Goal: Task Accomplishment & Management: Manage account settings

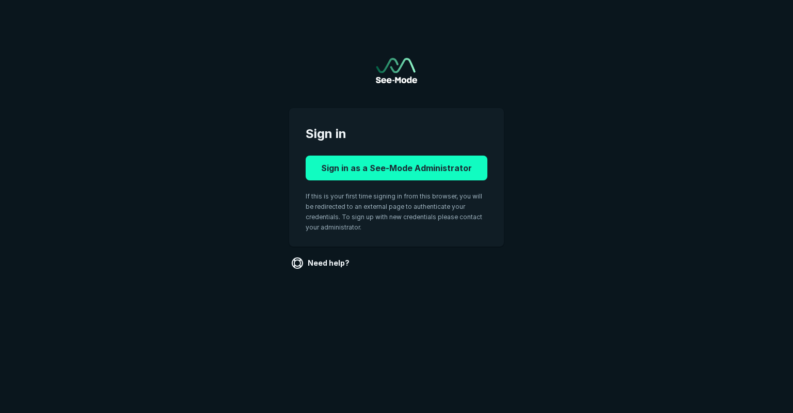
click at [403, 169] on button "Sign in as a See-Mode Administrator" at bounding box center [397, 167] width 182 height 25
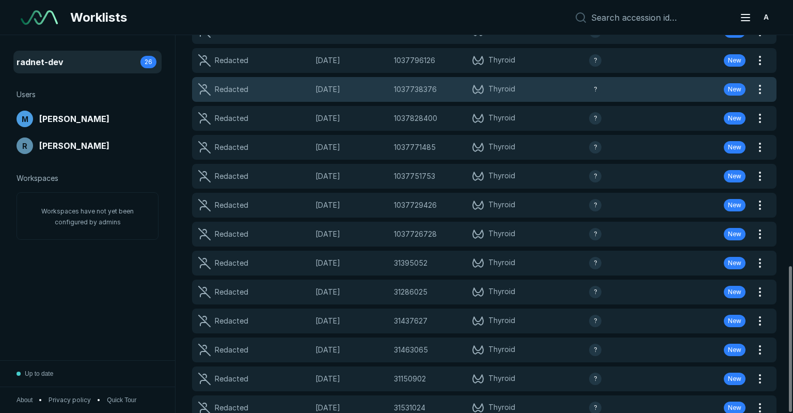
scroll to position [595, 0]
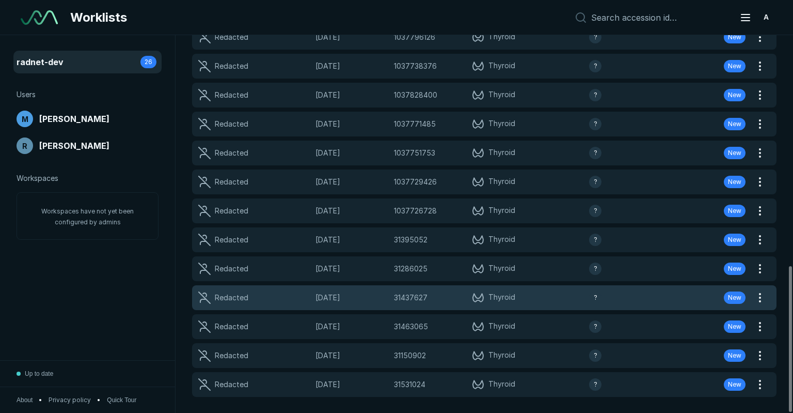
click at [347, 297] on span "15-AUG-2025" at bounding box center [352, 297] width 72 height 11
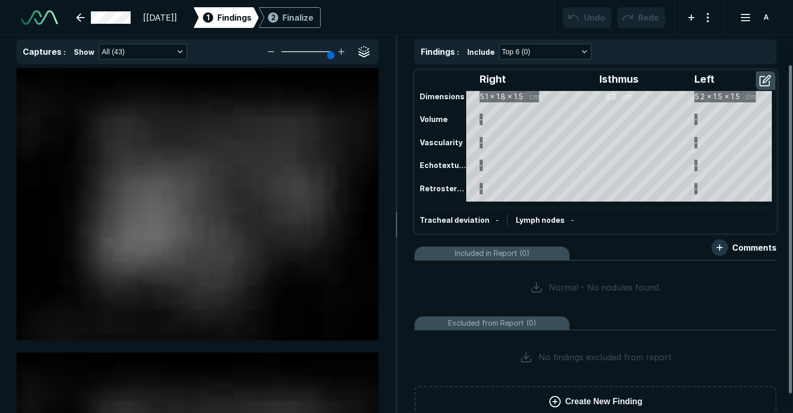
scroll to position [3005, 4898]
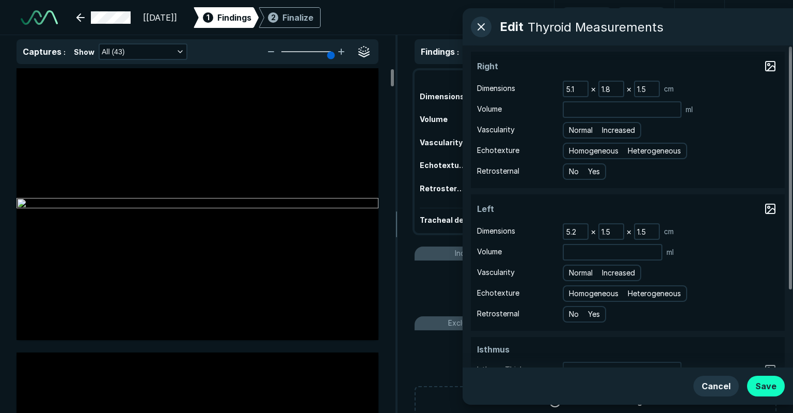
click at [771, 389] on button "Save" at bounding box center [767, 386] width 38 height 21
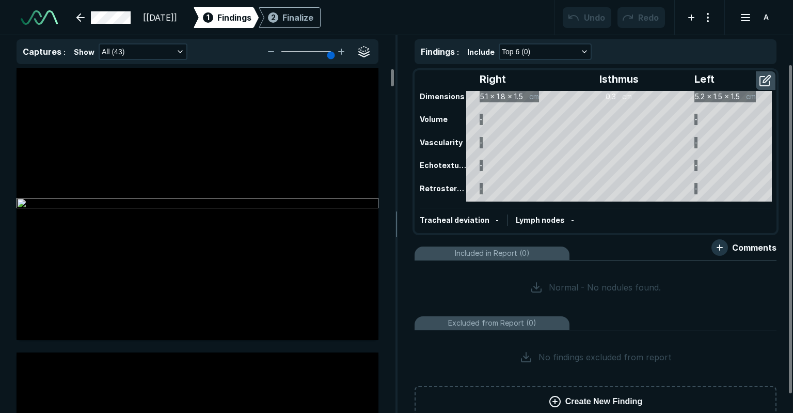
click at [571, 393] on button "Create New Finding" at bounding box center [596, 401] width 362 height 31
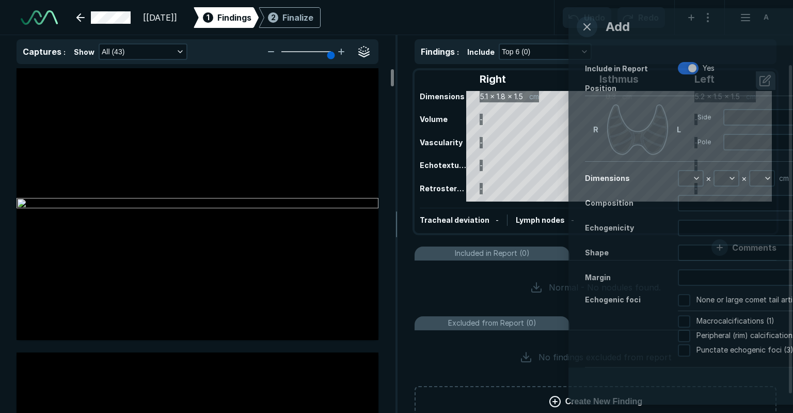
scroll to position [2589, 2650]
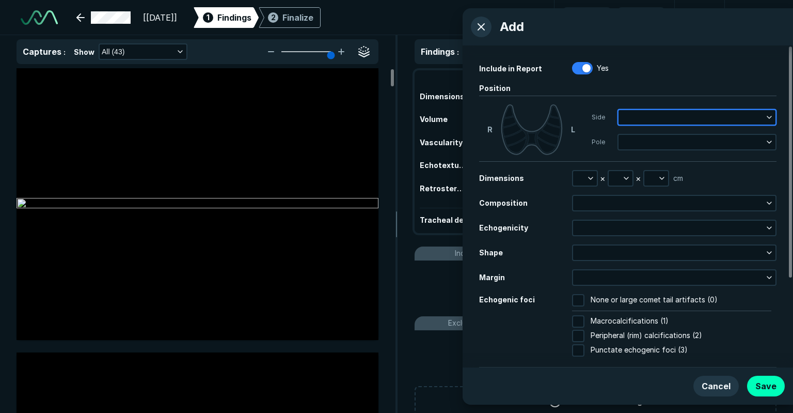
click at [654, 112] on button "button" at bounding box center [697, 117] width 157 height 14
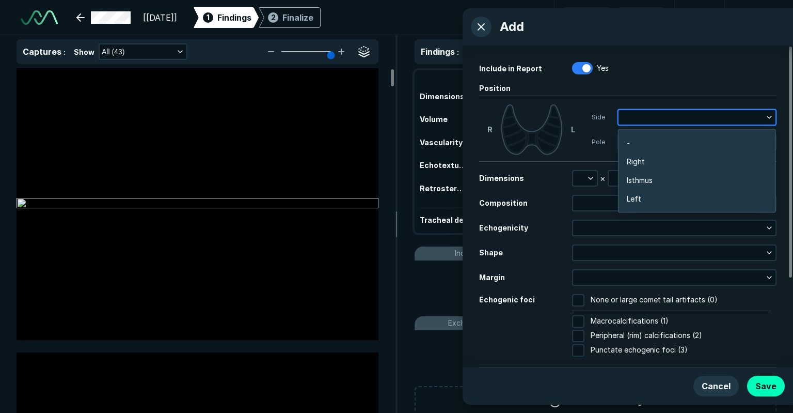
scroll to position [1640, 2035]
click at [641, 160] on span "Right" at bounding box center [636, 161] width 18 height 11
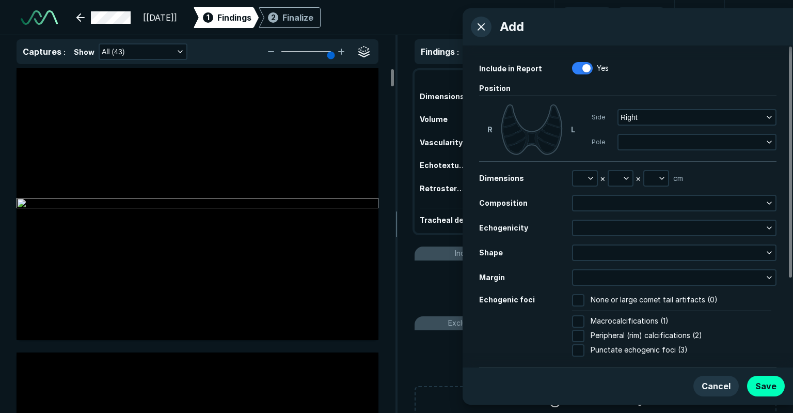
click at [628, 130] on div "Side Right Pole" at bounding box center [684, 129] width 185 height 51
click at [628, 135] on button "button" at bounding box center [697, 142] width 157 height 14
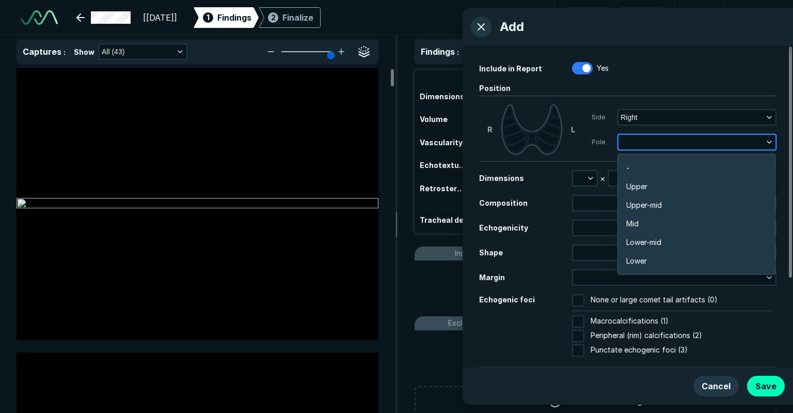
scroll to position [1807, 2035]
drag, startPoint x: 630, startPoint y: 153, endPoint x: 640, endPoint y: 184, distance: 32.7
click at [632, 160] on div "- Upper Upper-mid Mid Lower-mid Lower" at bounding box center [697, 214] width 158 height 121
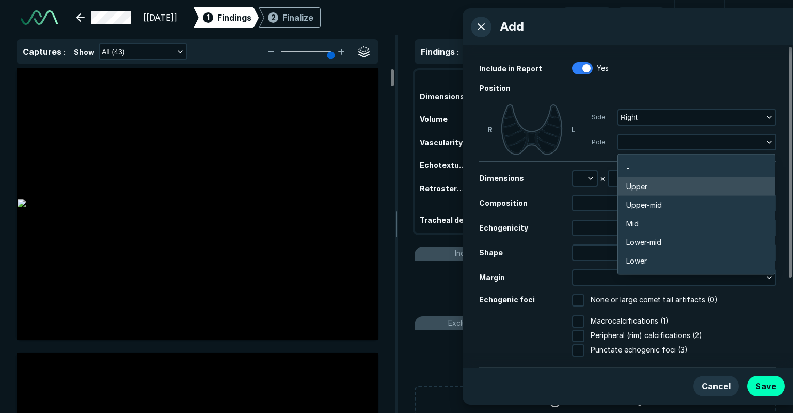
click at [641, 185] on span "Upper" at bounding box center [637, 186] width 21 height 11
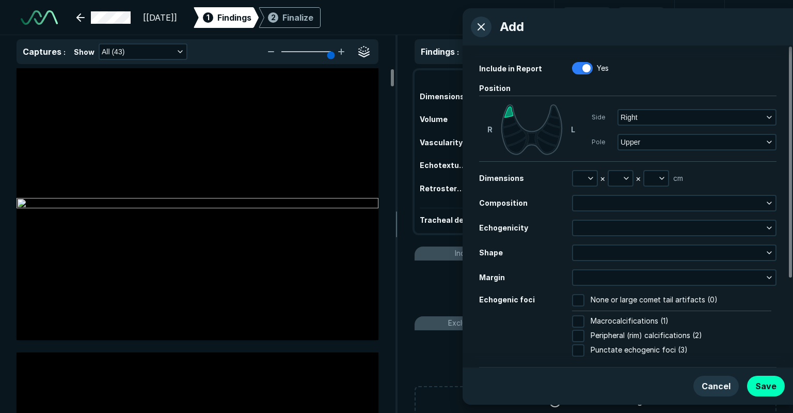
click at [604, 212] on div "Dimensions × × cm Composition Echogenicity Shape Margin Echogenic foci None or …" at bounding box center [628, 264] width 298 height 189
click at [602, 207] on button "button" at bounding box center [674, 203] width 203 height 14
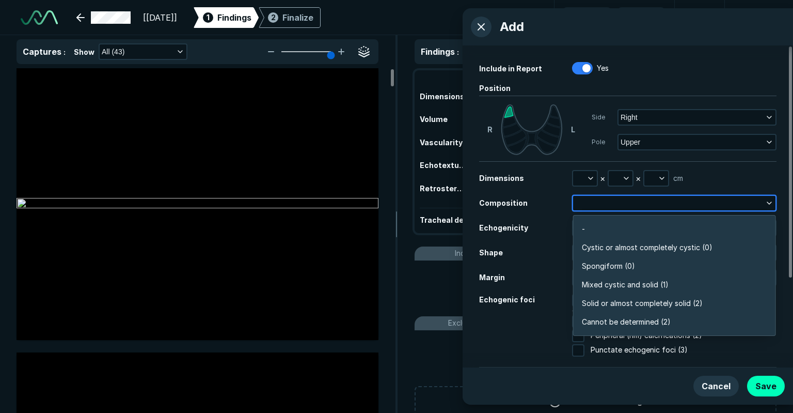
scroll to position [1807, 2237]
click at [594, 250] on span "Cystic or almost completely cystic (0)" at bounding box center [647, 247] width 131 height 11
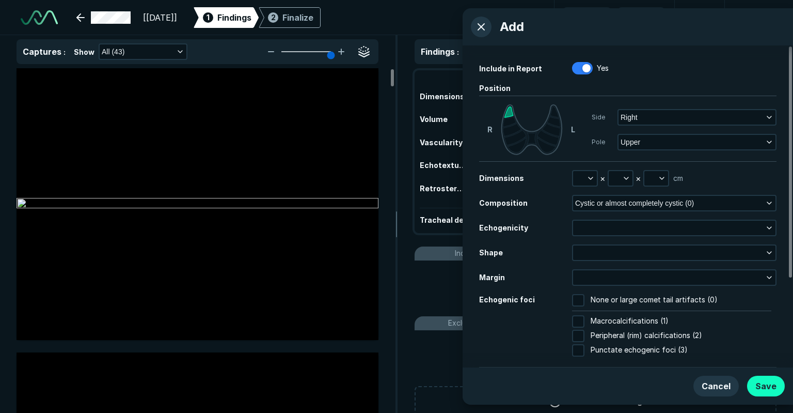
click at [760, 388] on button "Save" at bounding box center [767, 386] width 38 height 21
click at [771, 382] on button "Save" at bounding box center [767, 386] width 38 height 21
click at [477, 27] on button "button" at bounding box center [481, 27] width 21 height 21
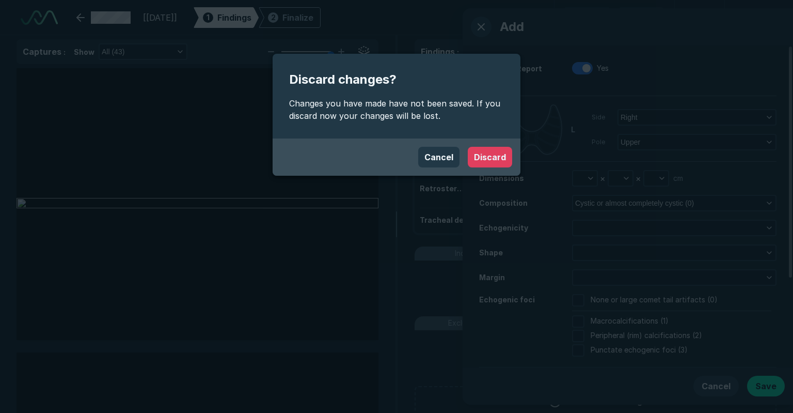
click at [501, 153] on button "Discard" at bounding box center [490, 157] width 44 height 21
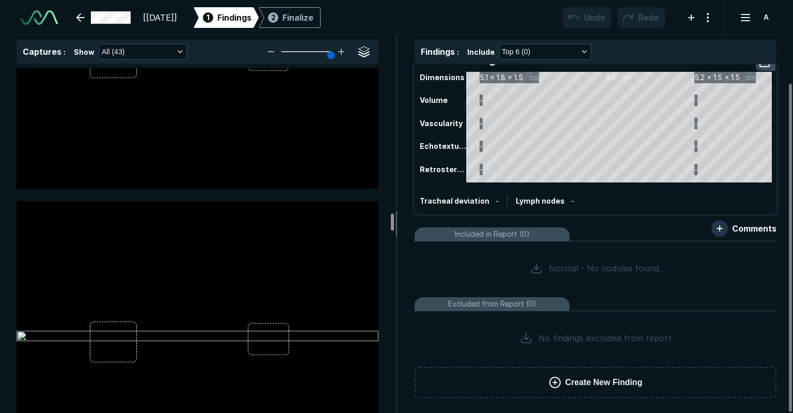
scroll to position [5278, 0]
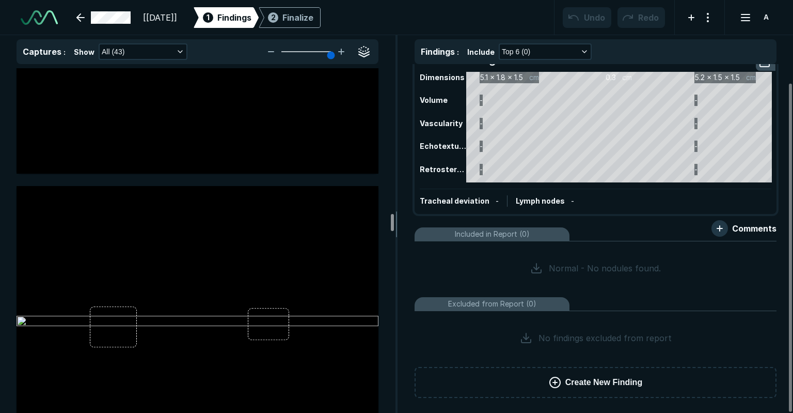
drag, startPoint x: 392, startPoint y: 190, endPoint x: 395, endPoint y: 221, distance: 31.7
click at [394, 221] on div at bounding box center [392, 222] width 3 height 17
click at [273, 314] on div "Create New Finding" at bounding box center [198, 322] width 362 height 272
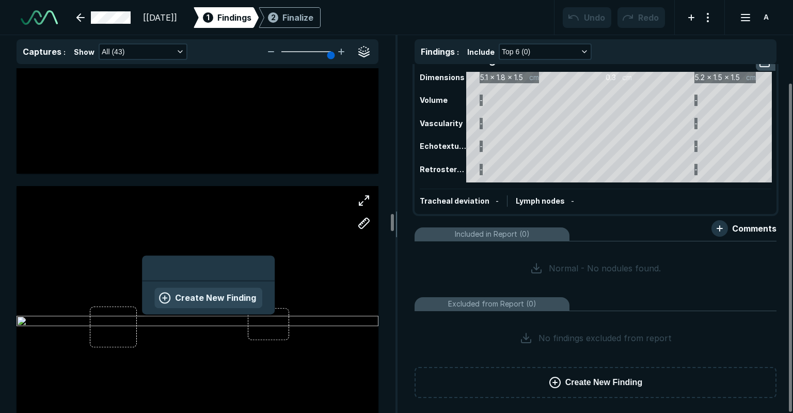
click at [229, 295] on button "Create New Finding" at bounding box center [208, 298] width 108 height 21
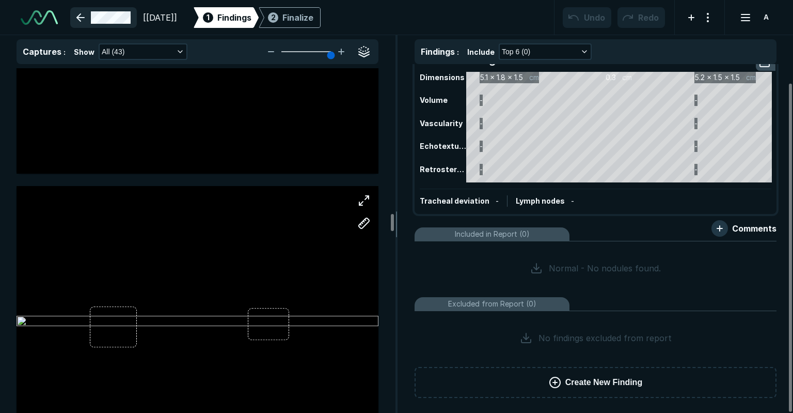
click at [86, 14] on link at bounding box center [103, 17] width 67 height 21
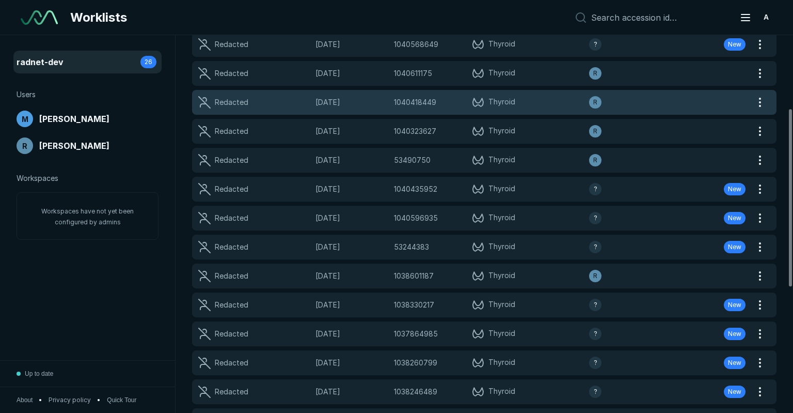
scroll to position [155, 0]
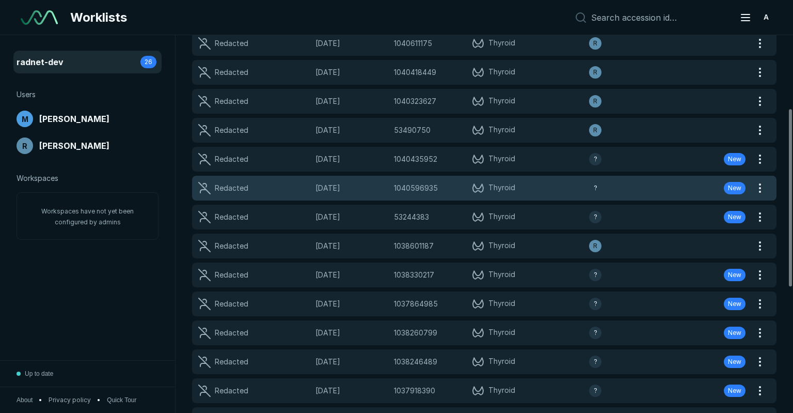
click at [422, 185] on span "1040596935" at bounding box center [416, 187] width 44 height 11
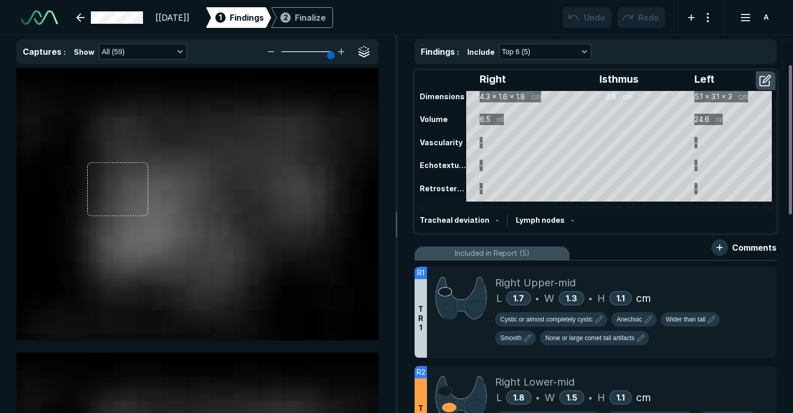
scroll to position [3005, 4898]
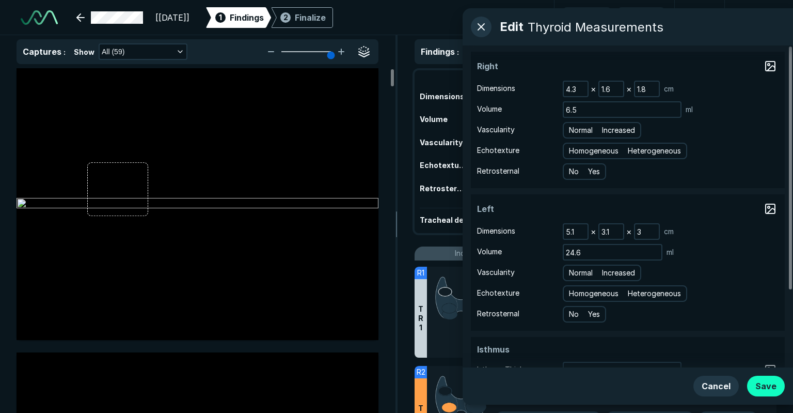
click at [762, 378] on button "Save" at bounding box center [767, 386] width 38 height 21
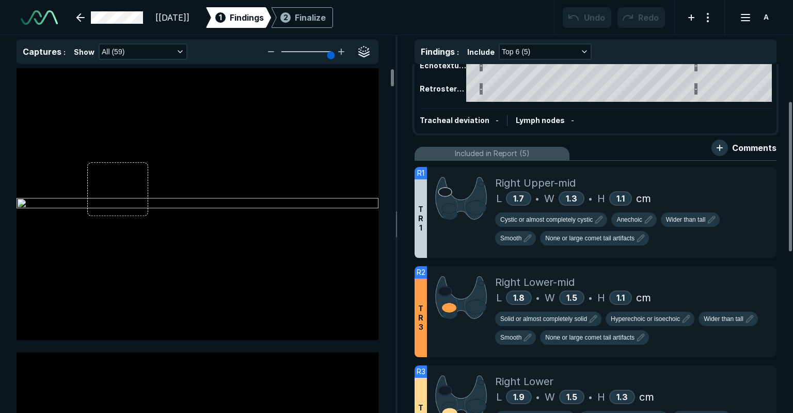
scroll to position [0, 0]
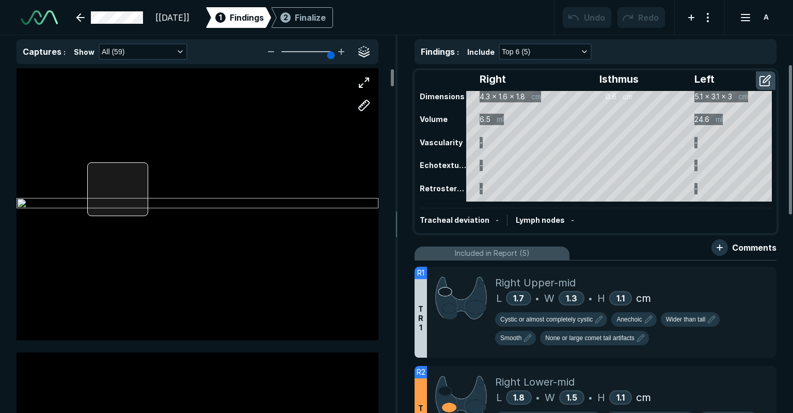
click at [99, 196] on div at bounding box center [198, 204] width 362 height 272
click at [102, 182] on div at bounding box center [117, 189] width 61 height 54
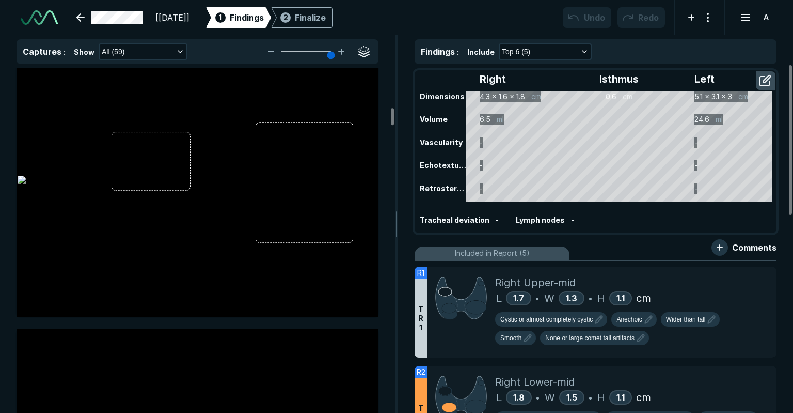
scroll to position [2015, 0]
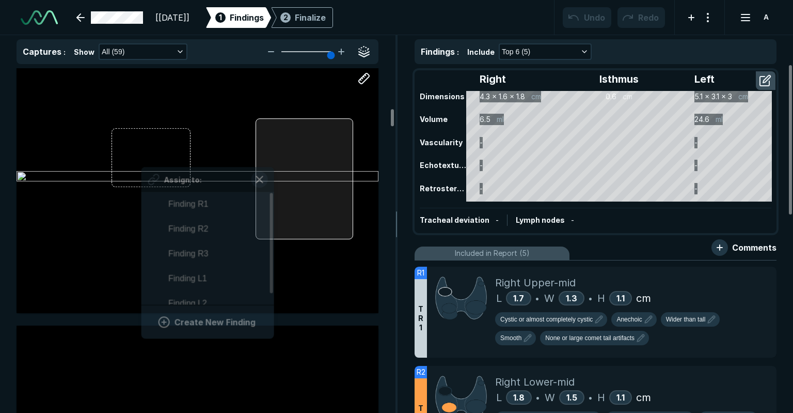
click at [273, 158] on div at bounding box center [305, 178] width 98 height 121
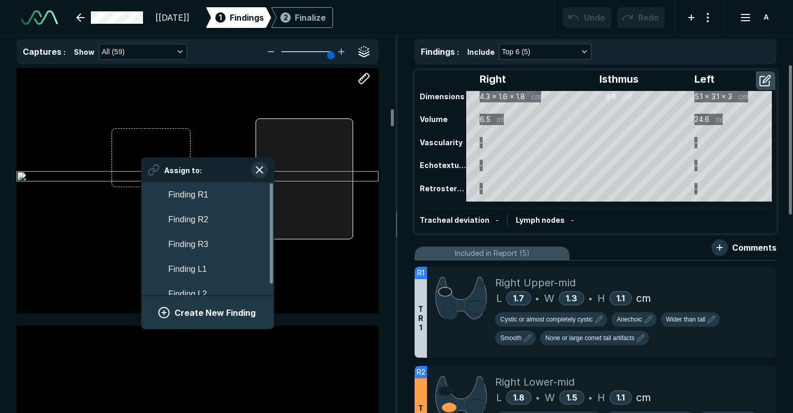
click at [284, 149] on div at bounding box center [305, 178] width 98 height 121
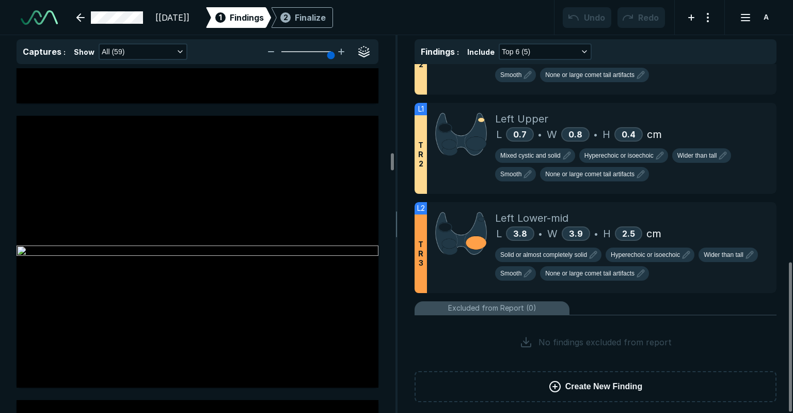
scroll to position [4236, 0]
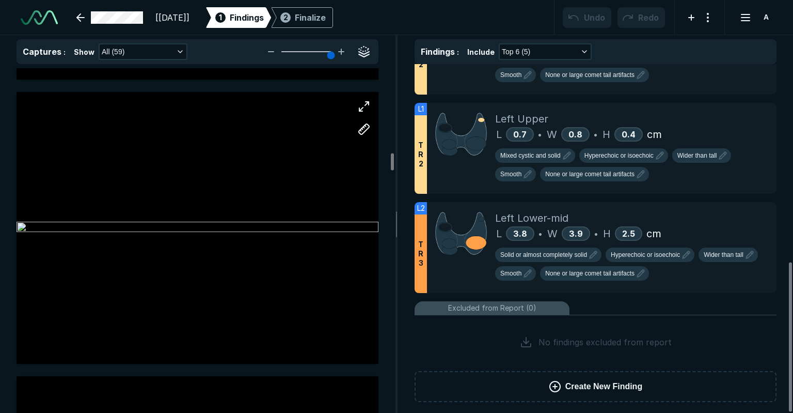
click at [158, 222] on div at bounding box center [198, 228] width 362 height 272
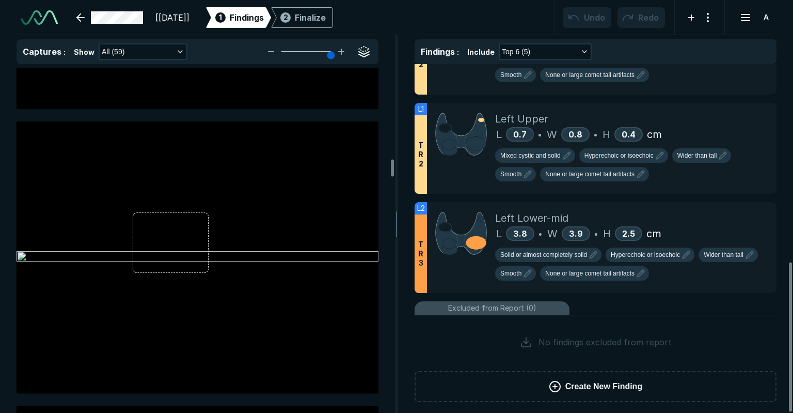
scroll to position [4546, 0]
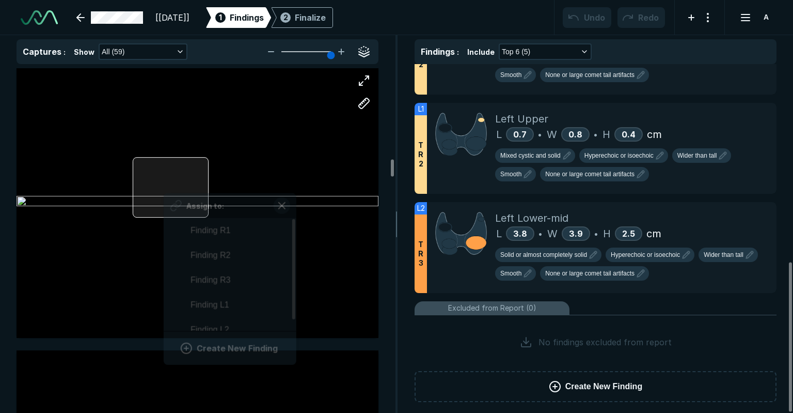
click at [164, 181] on div "Assign to: Finding R1 Finding R2 Finding R3 Finding L1 Finding L2 Create New Fi…" at bounding box center [198, 202] width 362 height 272
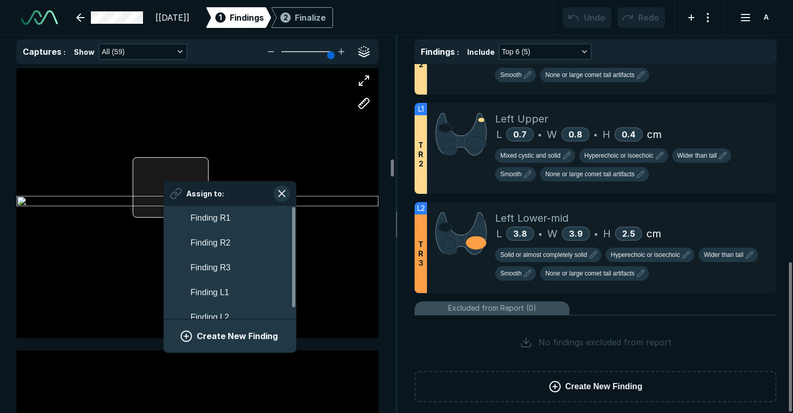
click at [164, 181] on div "Assign to: Finding R1 Finding R2 Finding R3 Finding L1 Finding L2 Create New Fi…" at bounding box center [230, 267] width 133 height 172
click at [118, 206] on div at bounding box center [198, 202] width 362 height 272
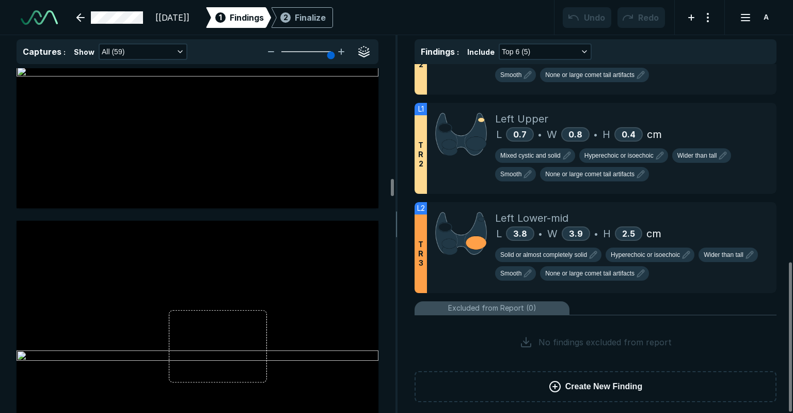
scroll to position [5579, 0]
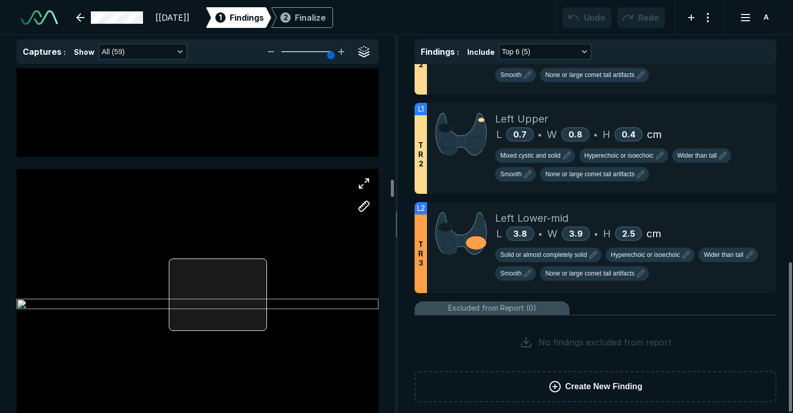
click at [243, 297] on div at bounding box center [218, 294] width 98 height 72
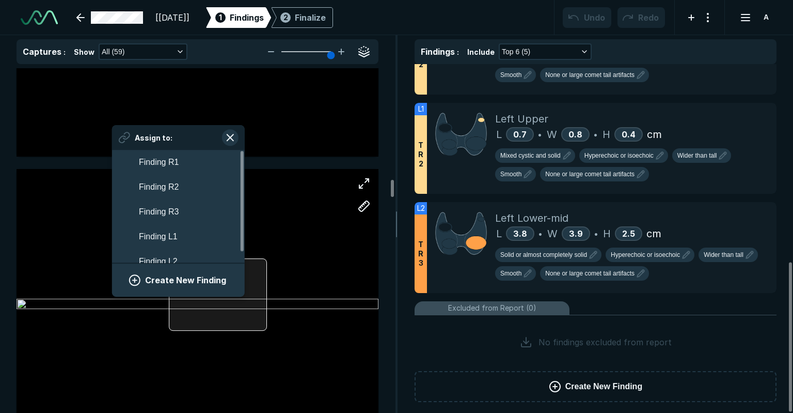
scroll to position [1812, 1916]
click at [242, 299] on div at bounding box center [218, 294] width 98 height 72
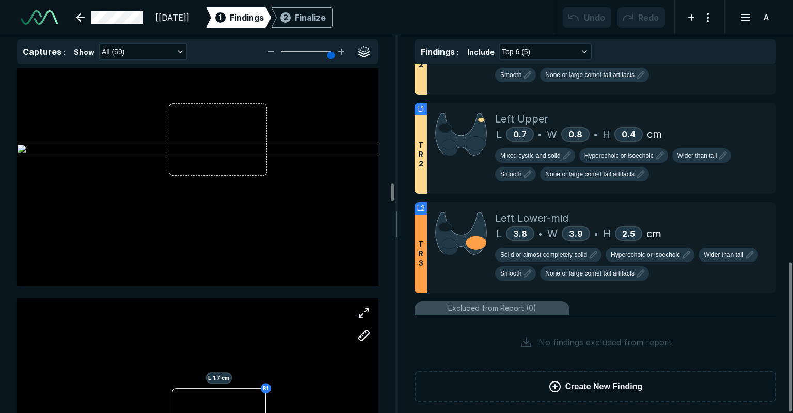
scroll to position [5889, 0]
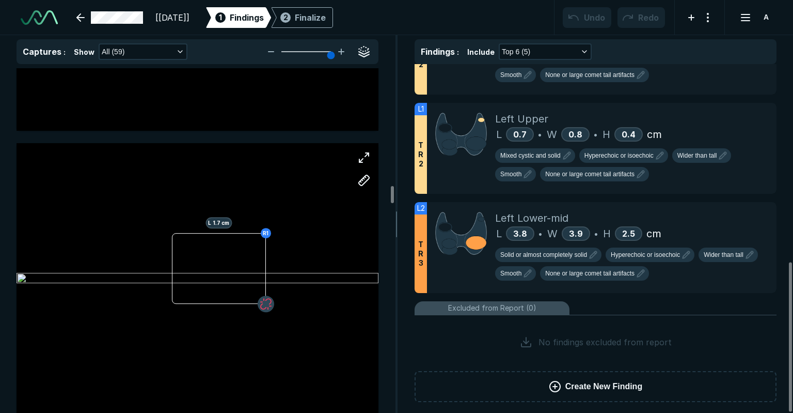
click at [269, 308] on button "button" at bounding box center [266, 303] width 17 height 17
click at [254, 309] on div "R1 L 1.7 cm" at bounding box center [198, 279] width 362 height 272
click at [263, 301] on icon at bounding box center [265, 303] width 13 height 13
click at [225, 329] on div "R1 L 1.7 cm" at bounding box center [198, 279] width 362 height 272
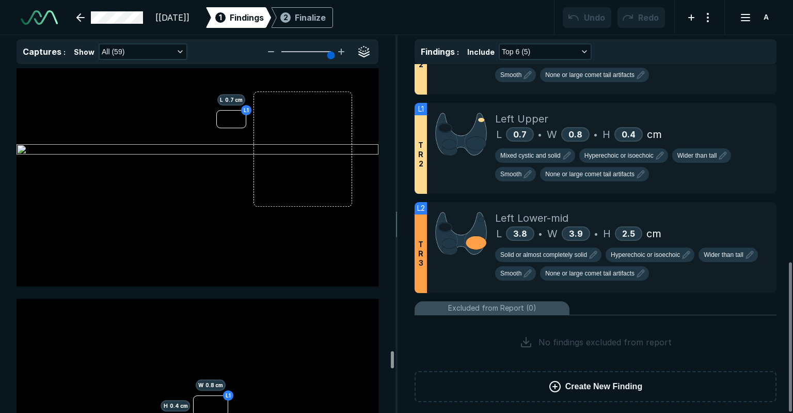
scroll to position [14316, 0]
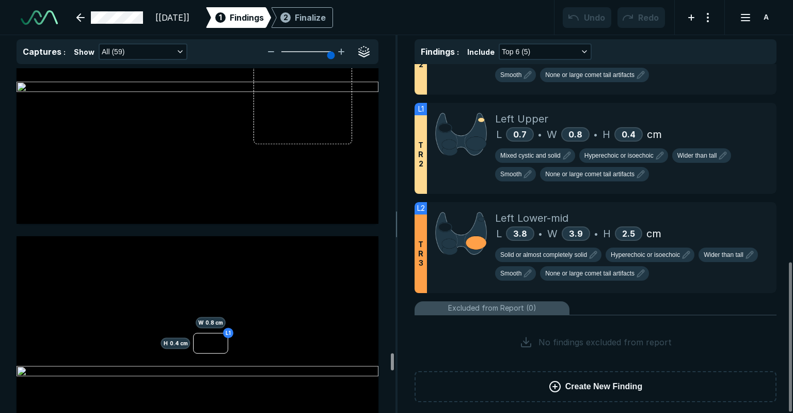
drag, startPoint x: 391, startPoint y: 231, endPoint x: 402, endPoint y: 363, distance: 132.8
click at [394, 363] on div at bounding box center [392, 361] width 3 height 17
click at [96, 14] on link at bounding box center [109, 17] width 79 height 21
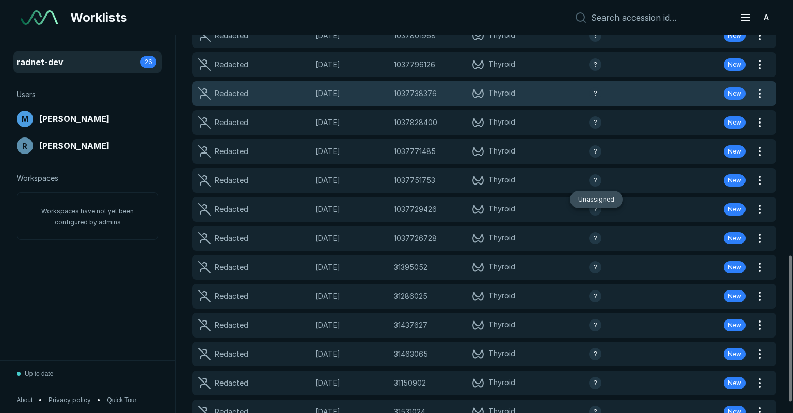
scroll to position [595, 0]
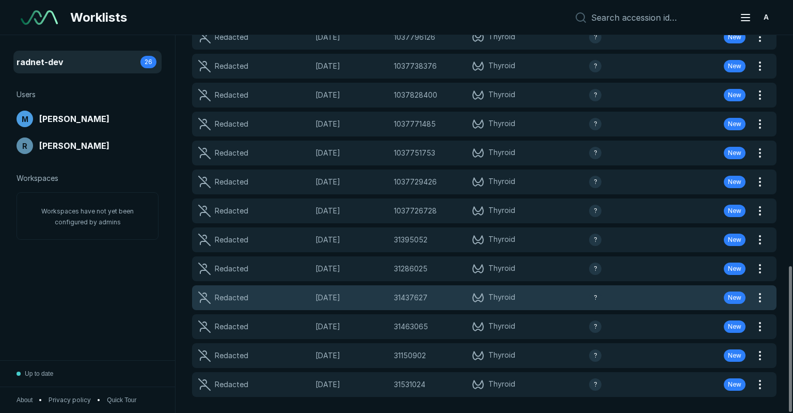
click at [344, 303] on div "Redacted 15-AUG-2025 31437627 31437627 Thyroid ? New" at bounding box center [472, 297] width 560 height 25
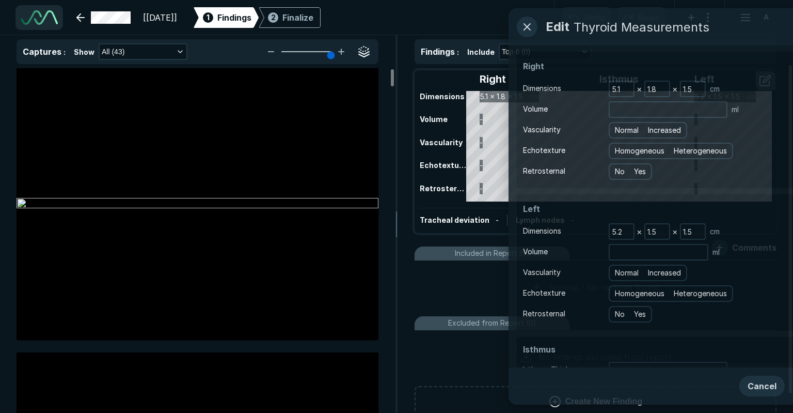
scroll to position [2029, 2949]
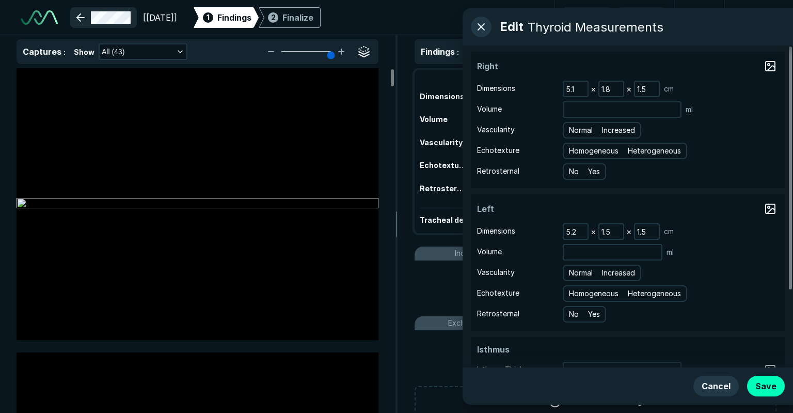
click at [102, 12] on link at bounding box center [103, 17] width 67 height 21
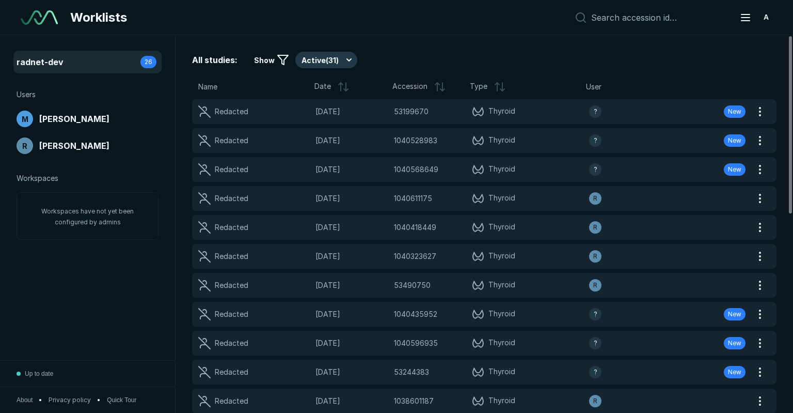
scroll to position [2839, 3943]
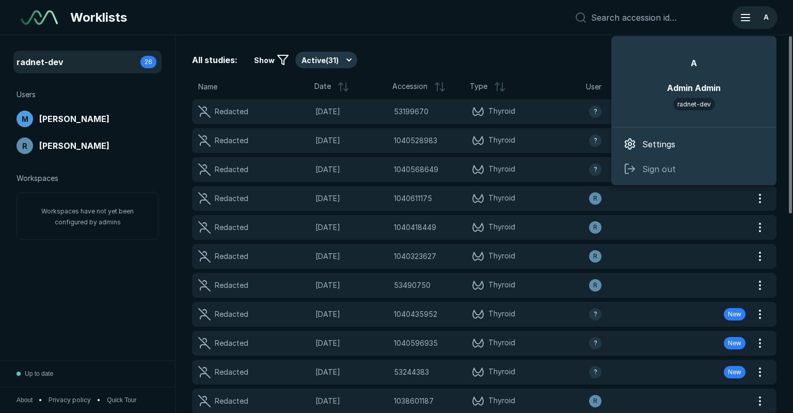
click at [745, 26] on div "A" at bounding box center [755, 17] width 43 height 21
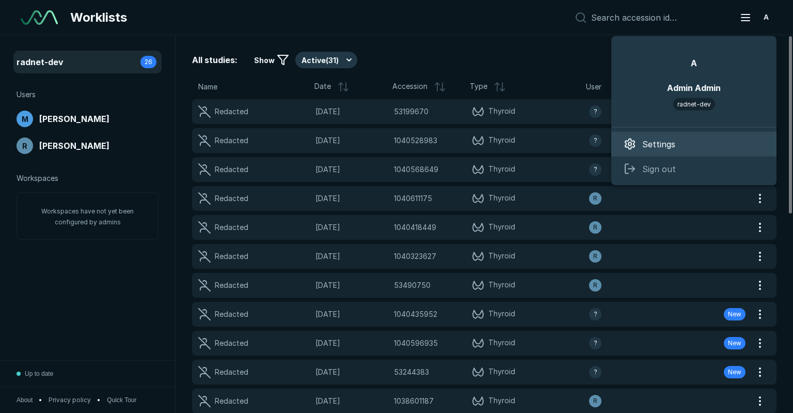
click at [674, 144] on div "Settings" at bounding box center [694, 144] width 165 height 25
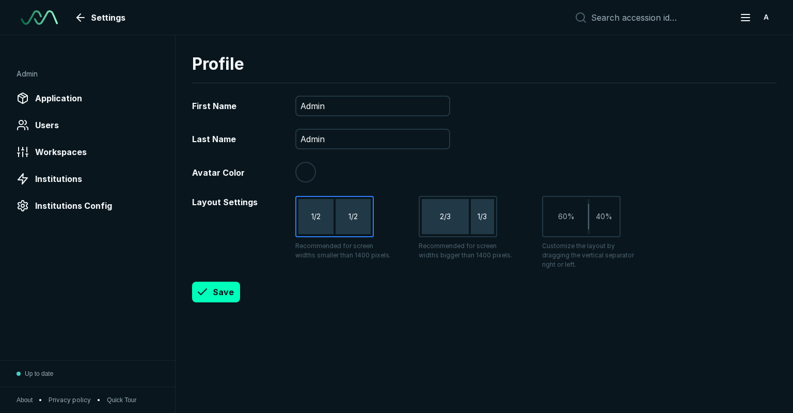
type input "#000000"
click at [48, 119] on span "Users" at bounding box center [47, 125] width 24 height 12
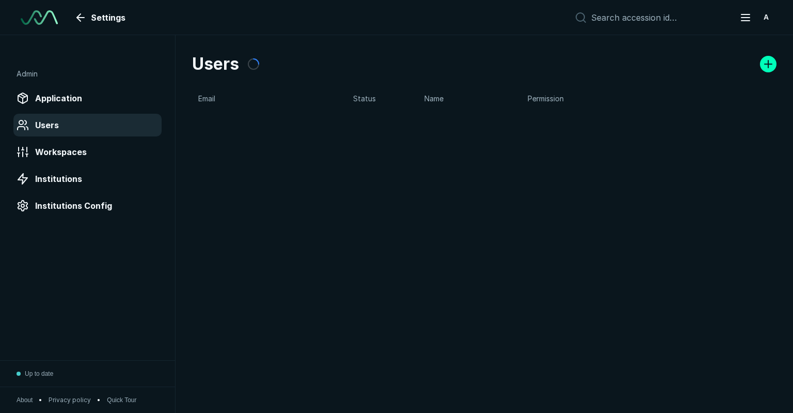
scroll to position [2839, 3943]
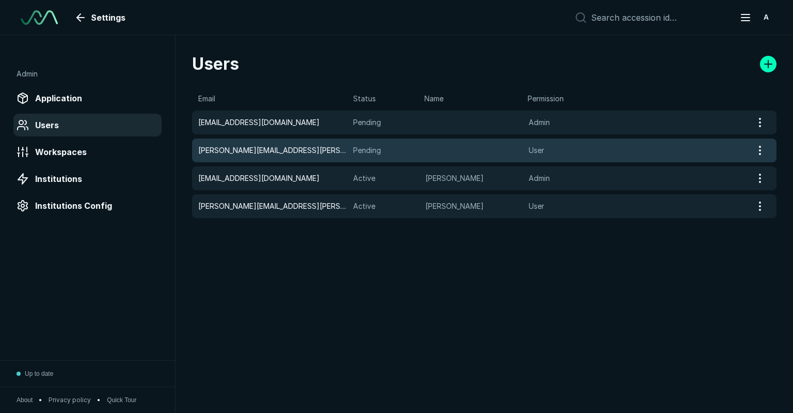
click at [336, 161] on div "Cameron.Diou@deephealth.com Pending User" at bounding box center [472, 150] width 560 height 24
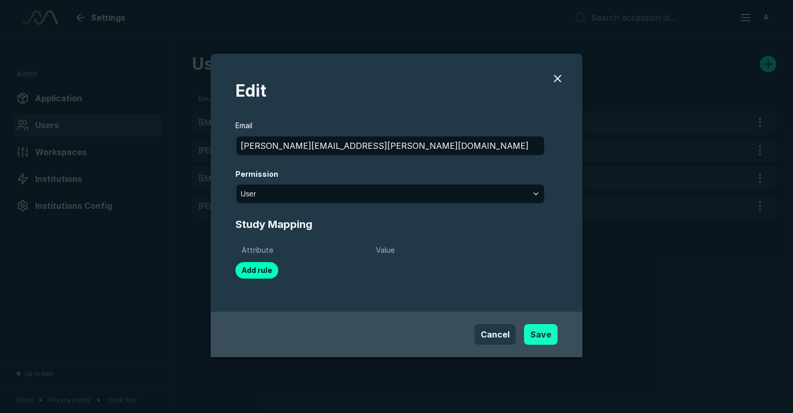
click at [548, 334] on button "Save" at bounding box center [541, 334] width 34 height 21
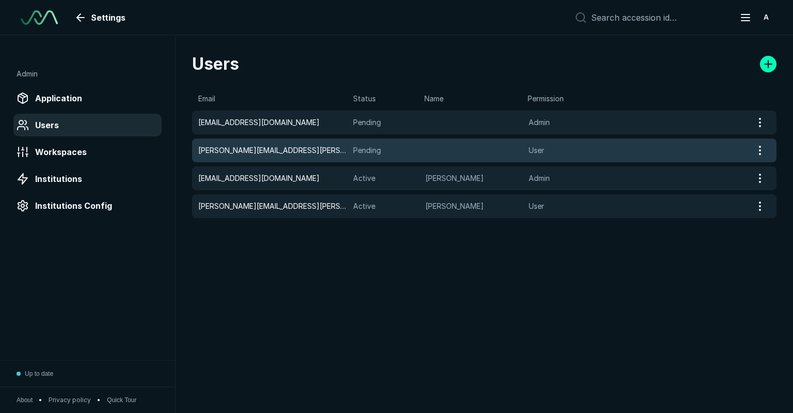
click at [293, 151] on span "[PERSON_NAME][EMAIL_ADDRESS][PERSON_NAME][DOMAIN_NAME]" at bounding box center [272, 150] width 149 height 11
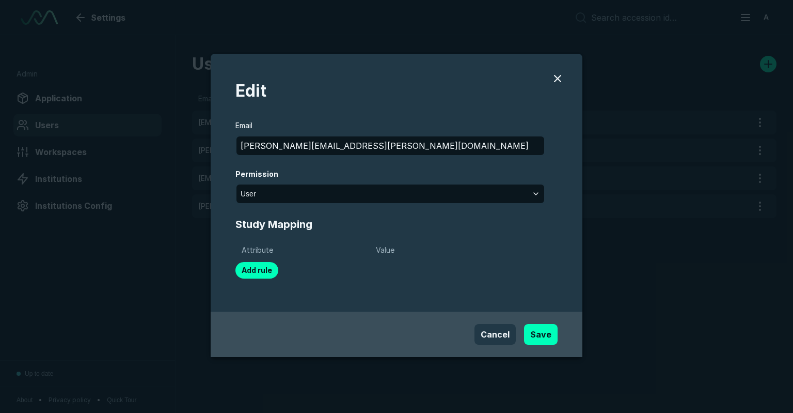
click at [562, 79] on button "modal" at bounding box center [558, 78] width 17 height 17
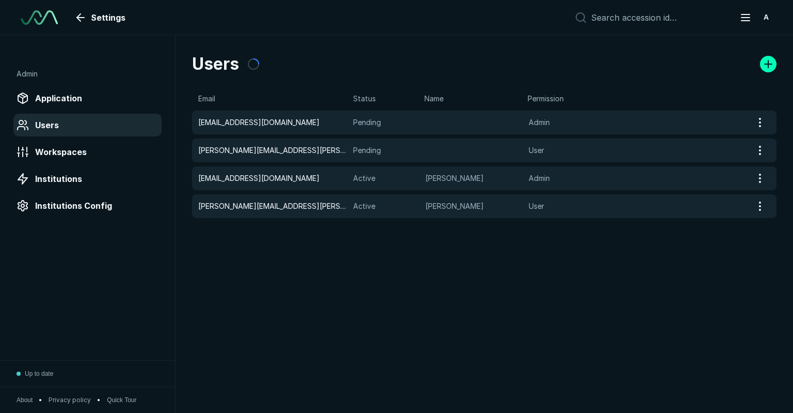
click at [558, 80] on div "Users Email Status Name Permission Sebastian.Parkitny@deephealth.com Pending Ad…" at bounding box center [485, 224] width 618 height 378
click at [362, 67] on div "Users" at bounding box center [484, 64] width 585 height 25
click at [758, 13] on div "A" at bounding box center [755, 17] width 43 height 21
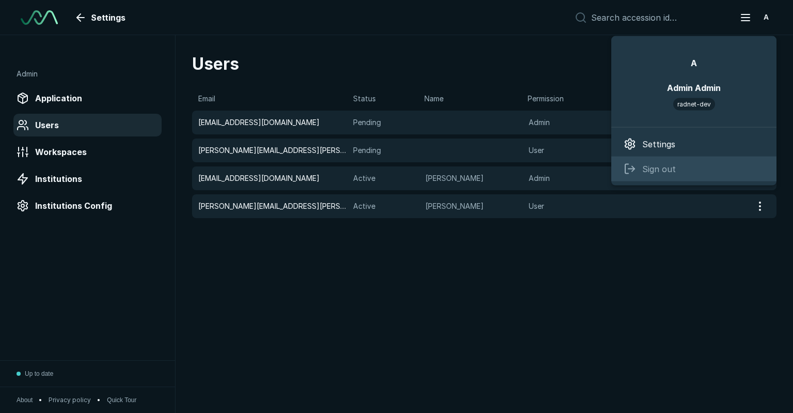
click at [677, 165] on div "Sign out" at bounding box center [694, 169] width 165 height 25
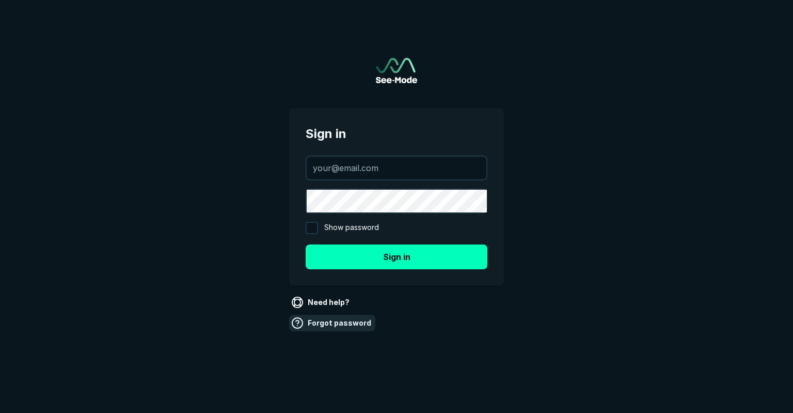
click at [334, 323] on link "Forgot password" at bounding box center [332, 323] width 86 height 17
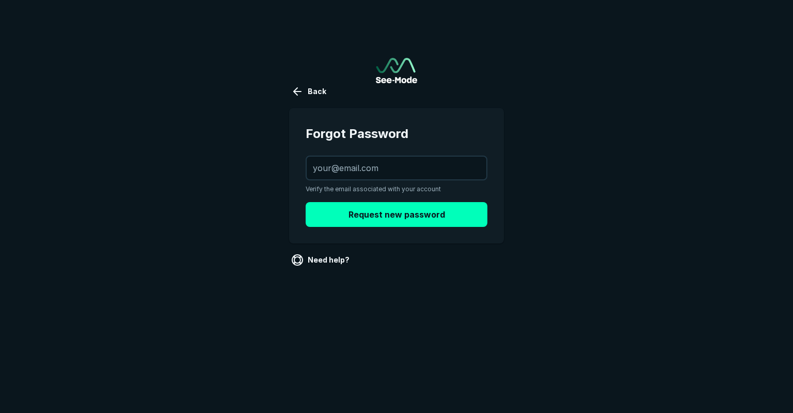
click at [355, 188] on span "Verify the email associated with your account" at bounding box center [397, 188] width 182 height 9
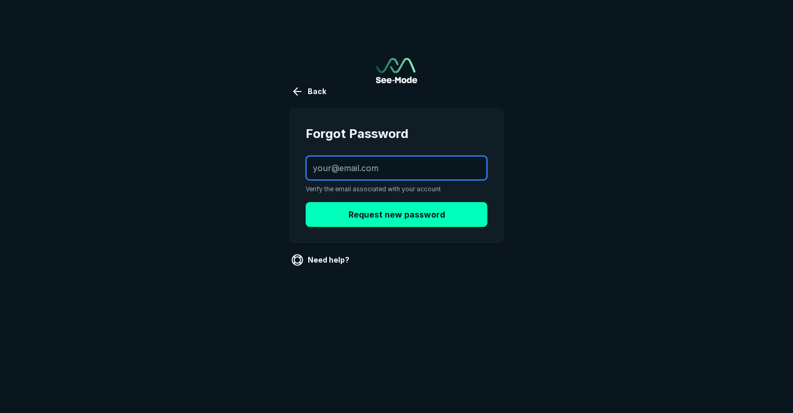
click at [351, 168] on input "text" at bounding box center [397, 168] width 180 height 23
type input "[PERSON_NAME][EMAIL_ADDRESS][PERSON_NAME][DOMAIN_NAME]"
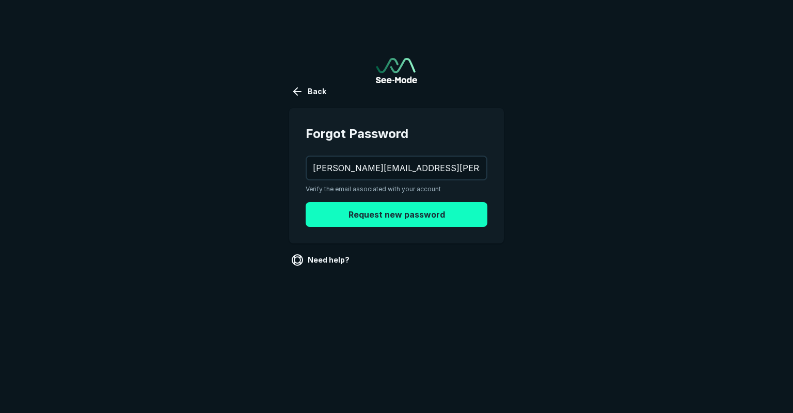
click at [366, 217] on button "Request new password" at bounding box center [397, 214] width 182 height 25
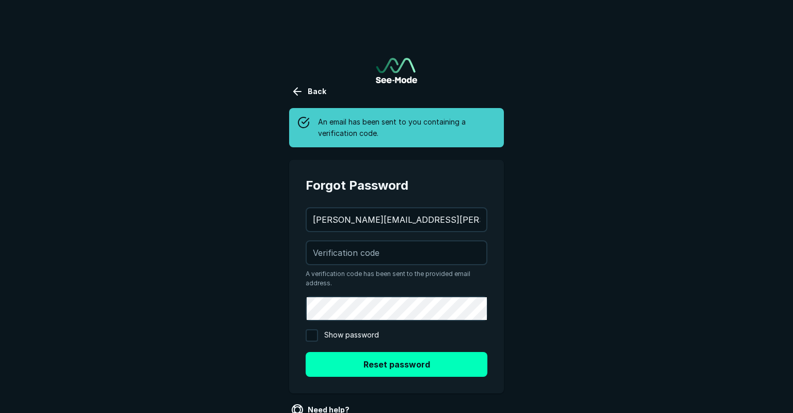
click at [561, 321] on main "Back An email has been sent to you containing a verification code. Forgot Passw…" at bounding box center [396, 227] width 793 height 455
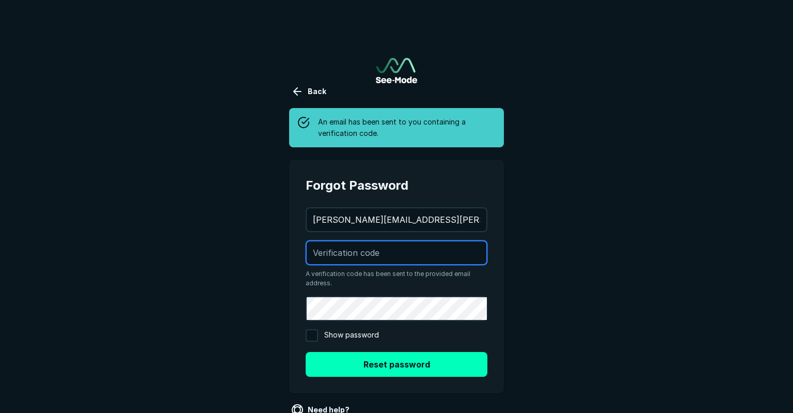
click at [372, 243] on input "text" at bounding box center [397, 252] width 180 height 23
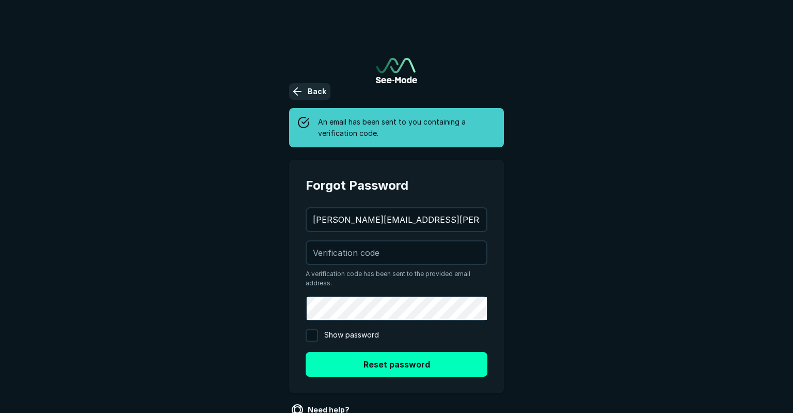
click at [323, 97] on button "Back" at bounding box center [309, 91] width 41 height 17
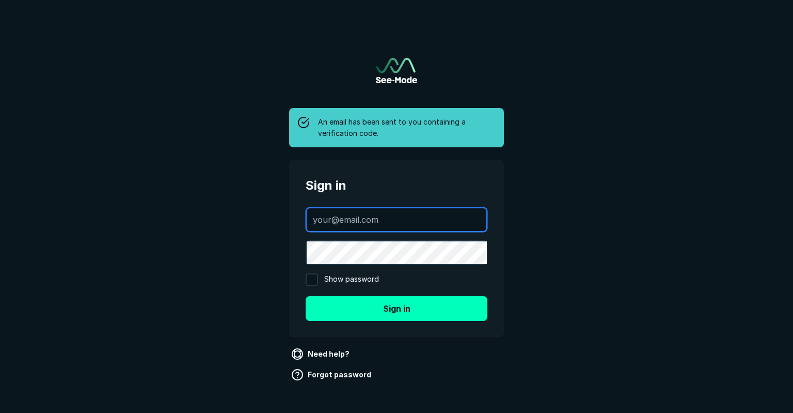
click at [356, 230] on input "text" at bounding box center [397, 219] width 180 height 23
click at [353, 226] on input "text" at bounding box center [397, 219] width 180 height 23
type input "[PERSON_NAME][EMAIL_ADDRESS][PERSON_NAME][DOMAIN_NAME]"
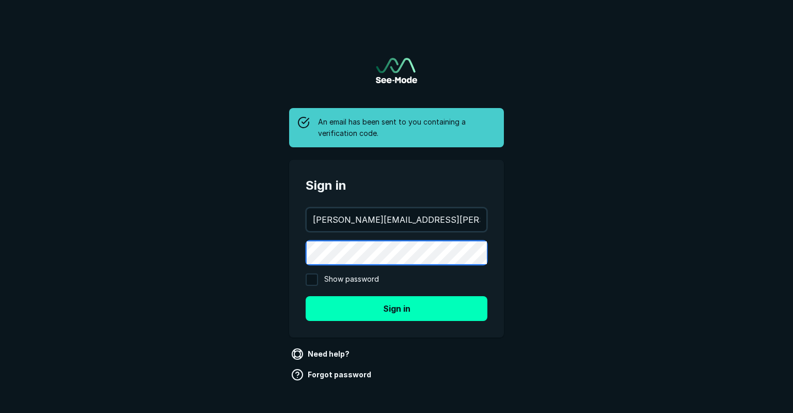
click at [306, 296] on button "Sign in" at bounding box center [397, 308] width 182 height 25
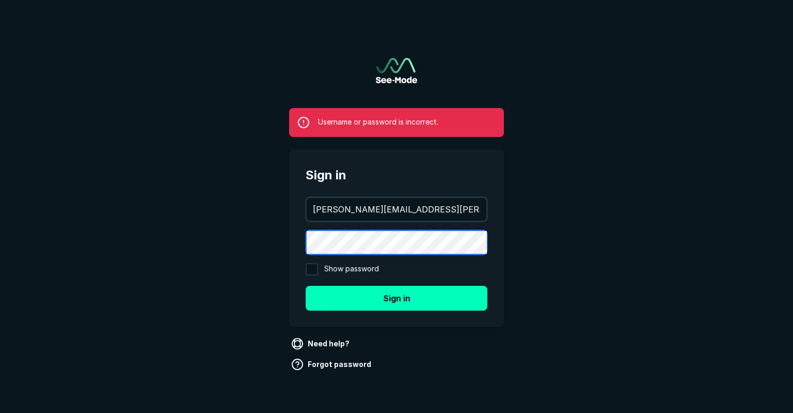
click at [306, 286] on button "Sign in" at bounding box center [397, 298] width 182 height 25
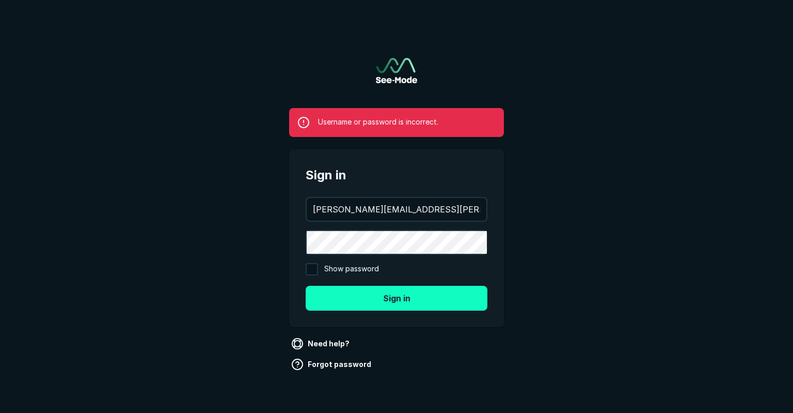
click at [398, 295] on button "Sign in" at bounding box center [397, 298] width 182 height 25
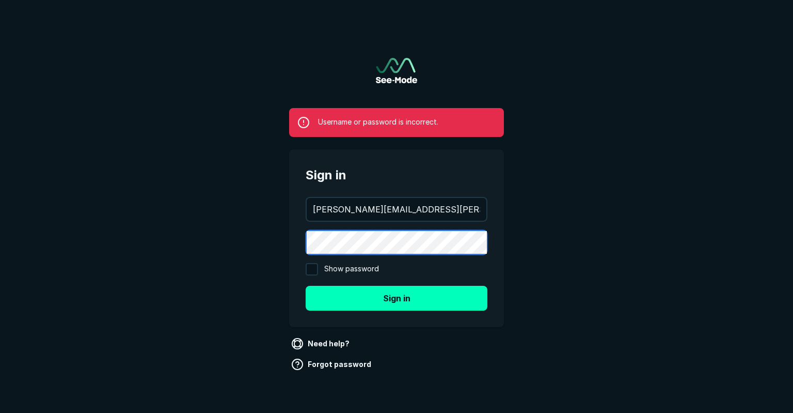
click at [306, 286] on button "Sign in" at bounding box center [397, 298] width 182 height 25
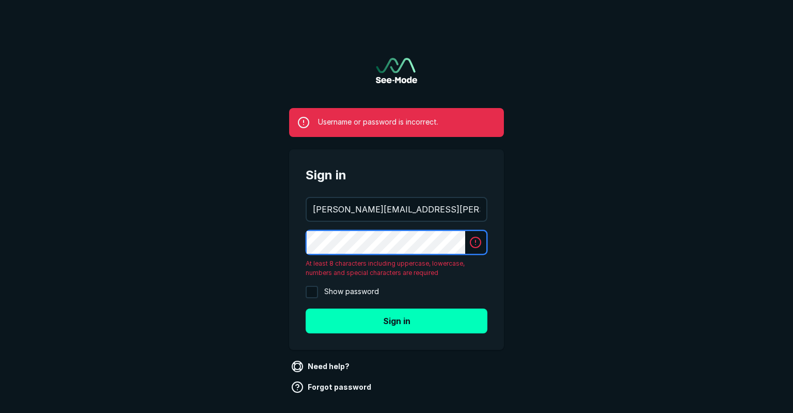
click at [306, 308] on button "Sign in" at bounding box center [397, 320] width 182 height 25
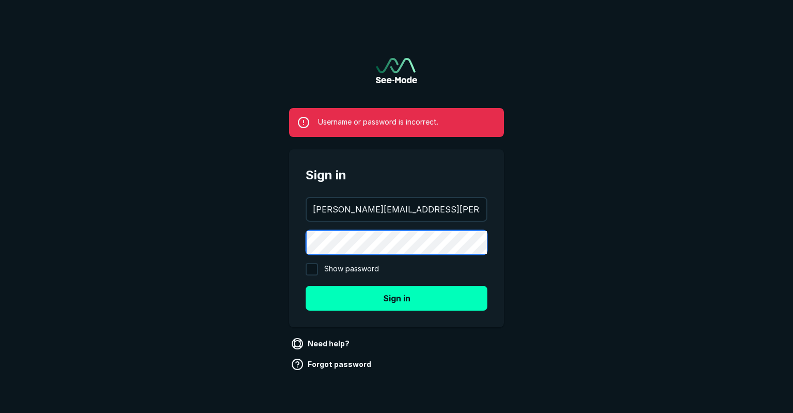
click at [306, 286] on button "Sign in" at bounding box center [397, 298] width 182 height 25
